Goal: Navigation & Orientation: Find specific page/section

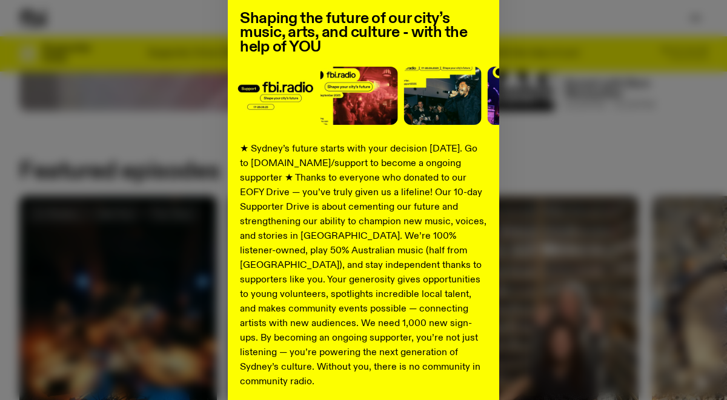
scroll to position [116, 0]
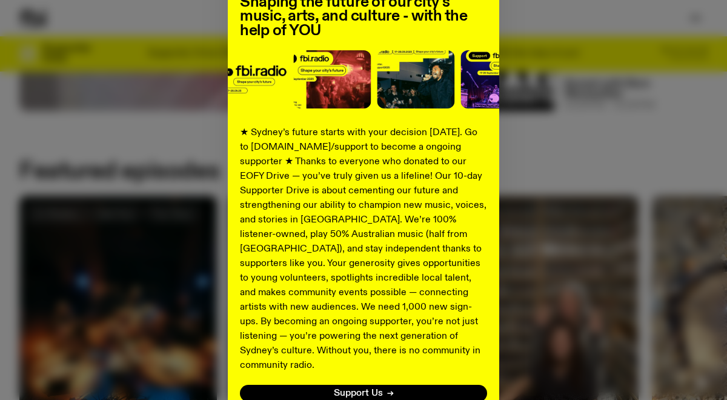
click at [547, 292] on div "Shaping the future of our city’s music, arts, and culture - with the help of YO…" at bounding box center [363, 191] width 688 height 498
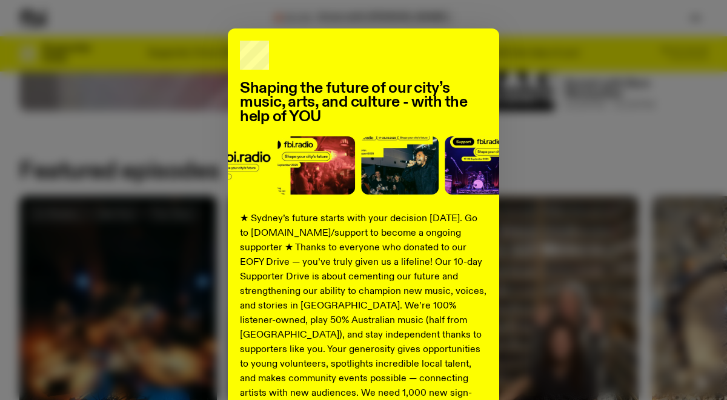
scroll to position [0, 0]
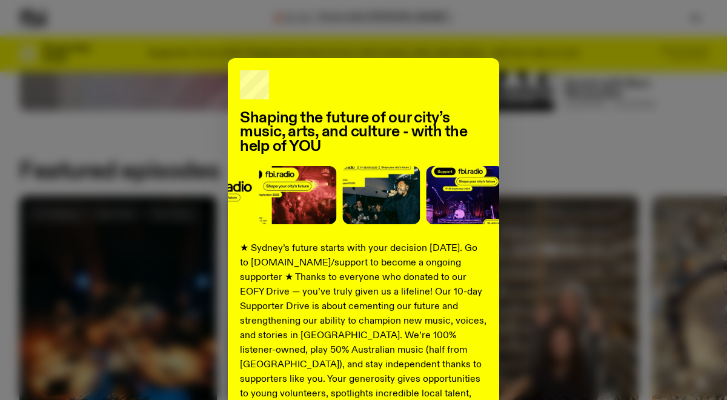
click at [193, 118] on div "Shaping the future of our city’s music, arts, and culture - with the help of YO…" at bounding box center [363, 307] width 688 height 498
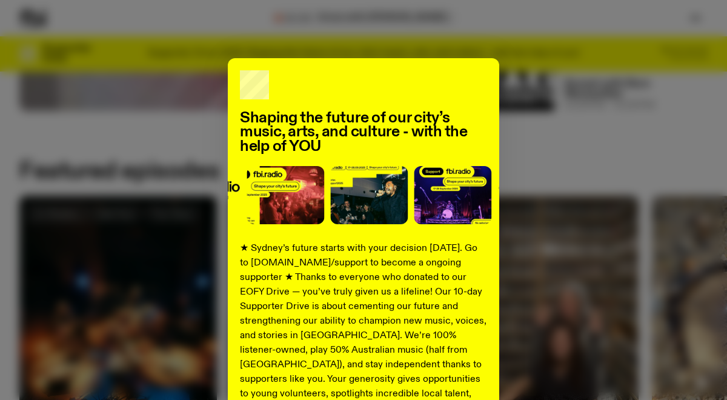
click at [685, 185] on div "Shaping the future of our city’s music, arts, and culture - with the help of YO…" at bounding box center [363, 307] width 688 height 498
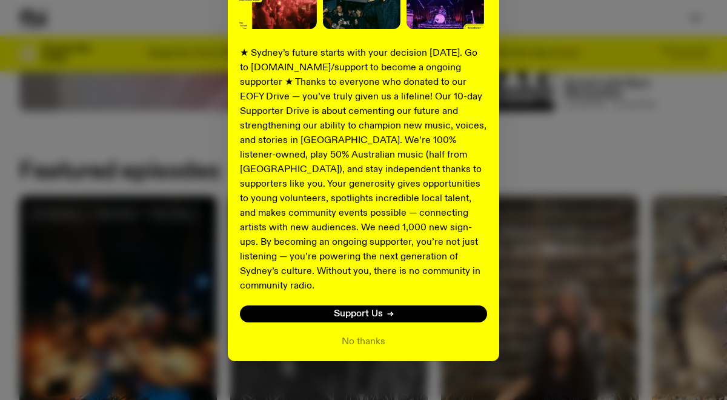
scroll to position [200, 0]
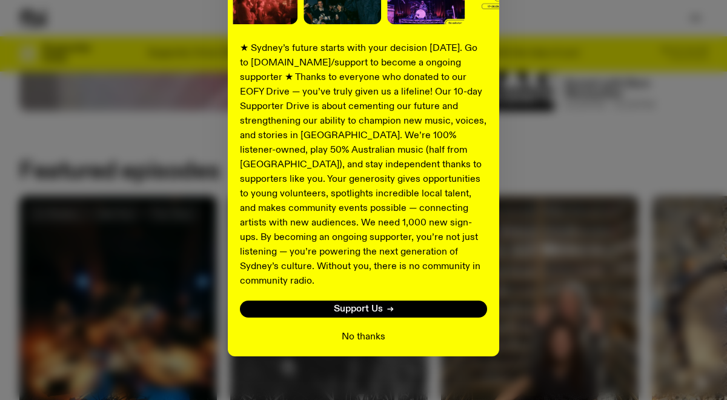
click at [371, 330] on button "No thanks" at bounding box center [364, 337] width 44 height 15
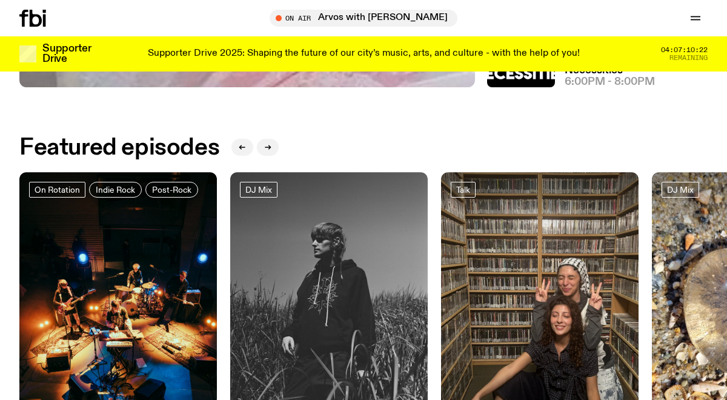
scroll to position [391, 0]
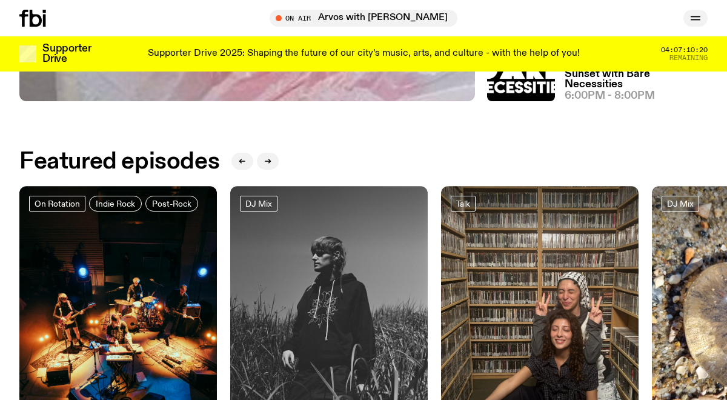
click at [695, 17] on icon "button" at bounding box center [696, 17] width 10 height 0
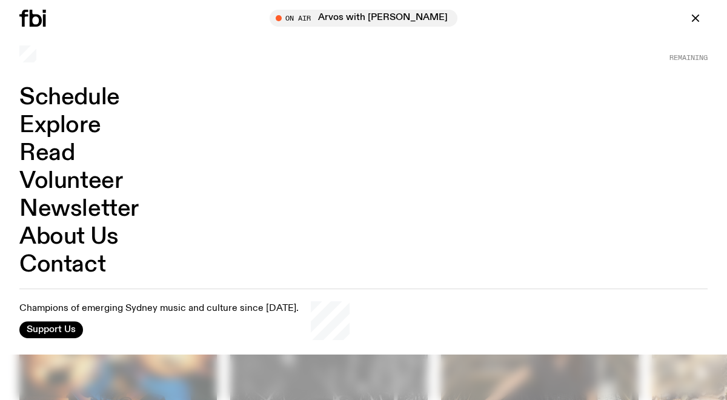
click at [52, 262] on link "Contact" at bounding box center [62, 264] width 86 height 23
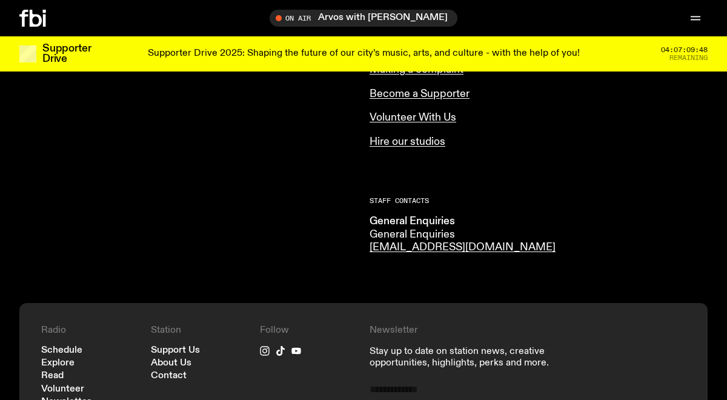
scroll to position [789, 0]
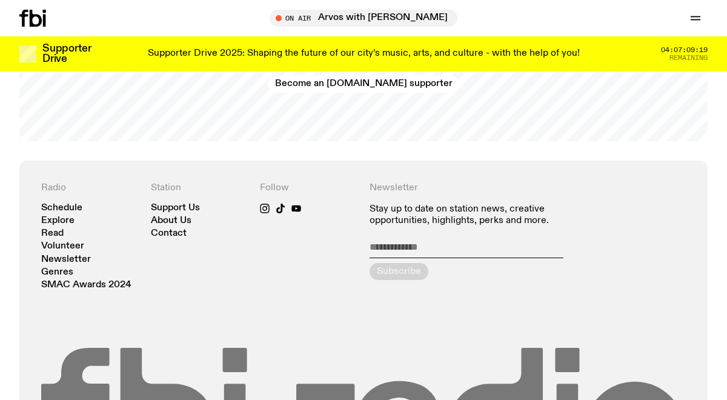
scroll to position [2314, 0]
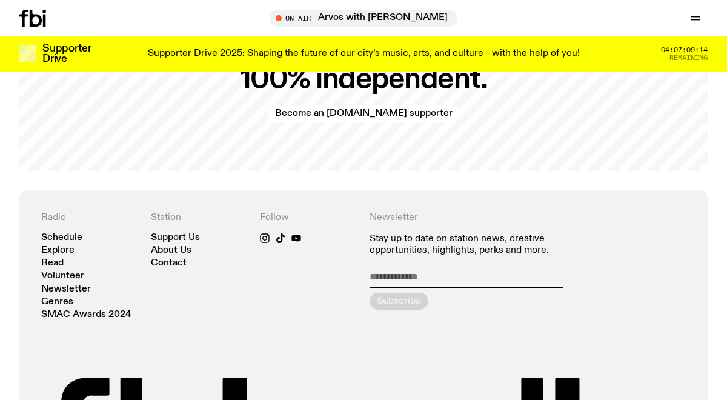
click at [42, 236] on nav "Schedule Explore Read Volunteer Newsletter Genres SMAC Awards 2024" at bounding box center [90, 276] width 98 height 86
click at [59, 259] on link "Read" at bounding box center [52, 263] width 22 height 9
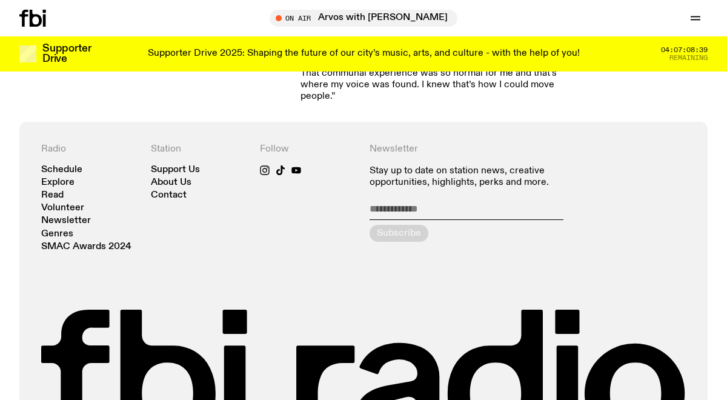
scroll to position [1312, 0]
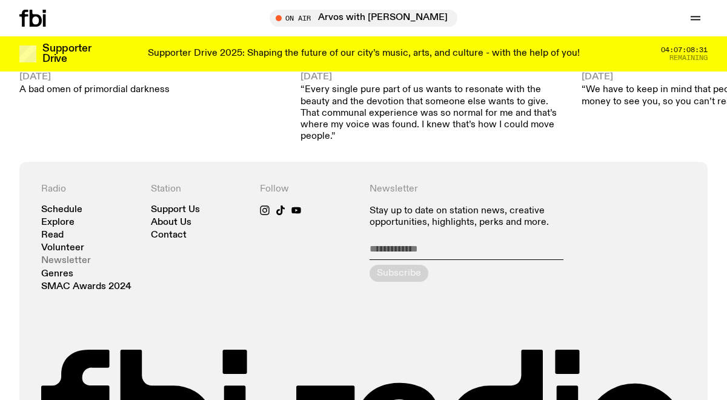
click at [50, 256] on link "Newsletter" at bounding box center [66, 260] width 50 height 9
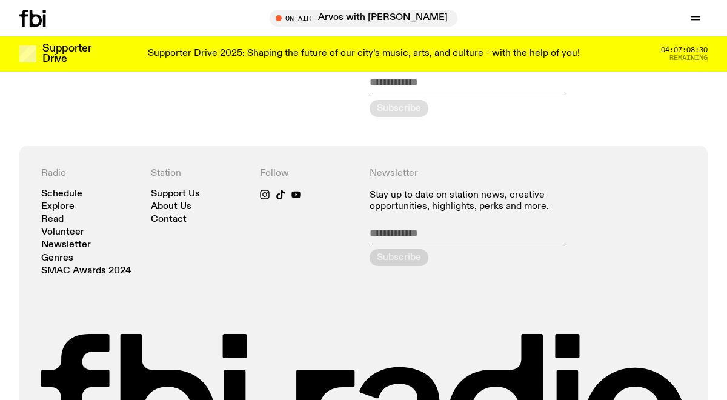
scroll to position [210, 0]
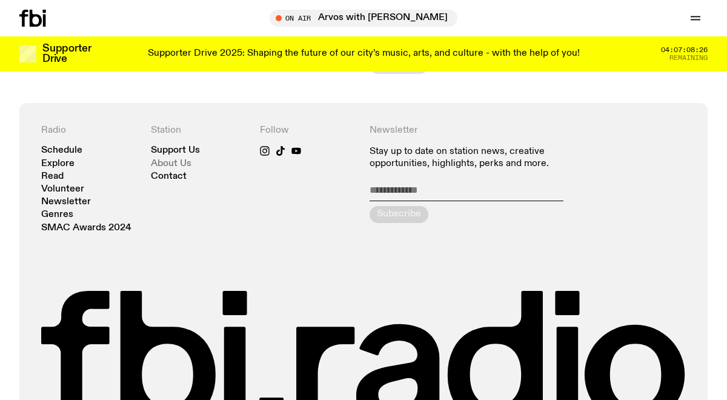
click at [173, 159] on link "About Us" at bounding box center [171, 163] width 41 height 9
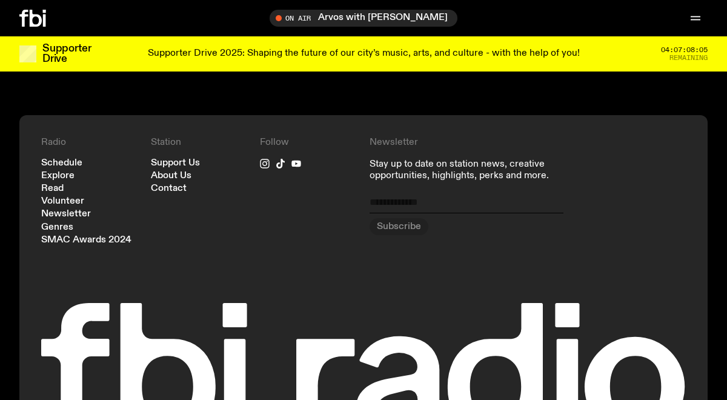
scroll to position [1365, 0]
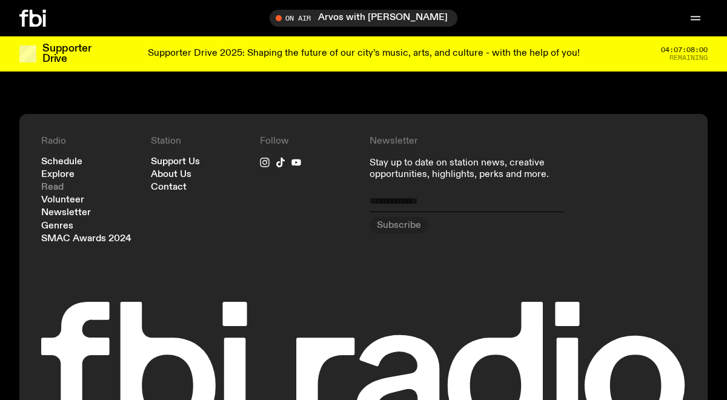
click at [47, 183] on link "Read" at bounding box center [52, 187] width 22 height 9
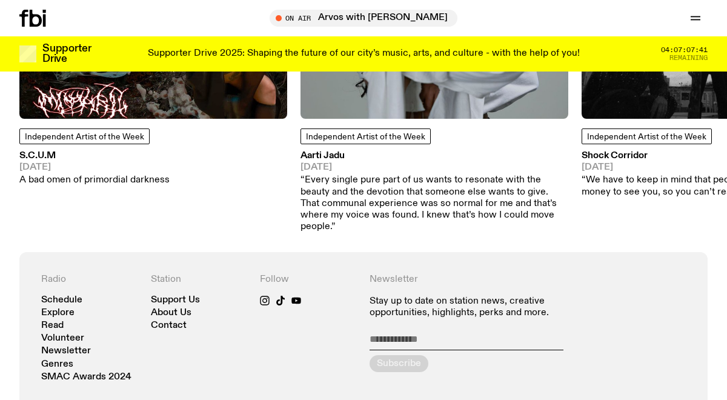
scroll to position [1215, 0]
